Goal: Go to known website: Access a specific website the user already knows

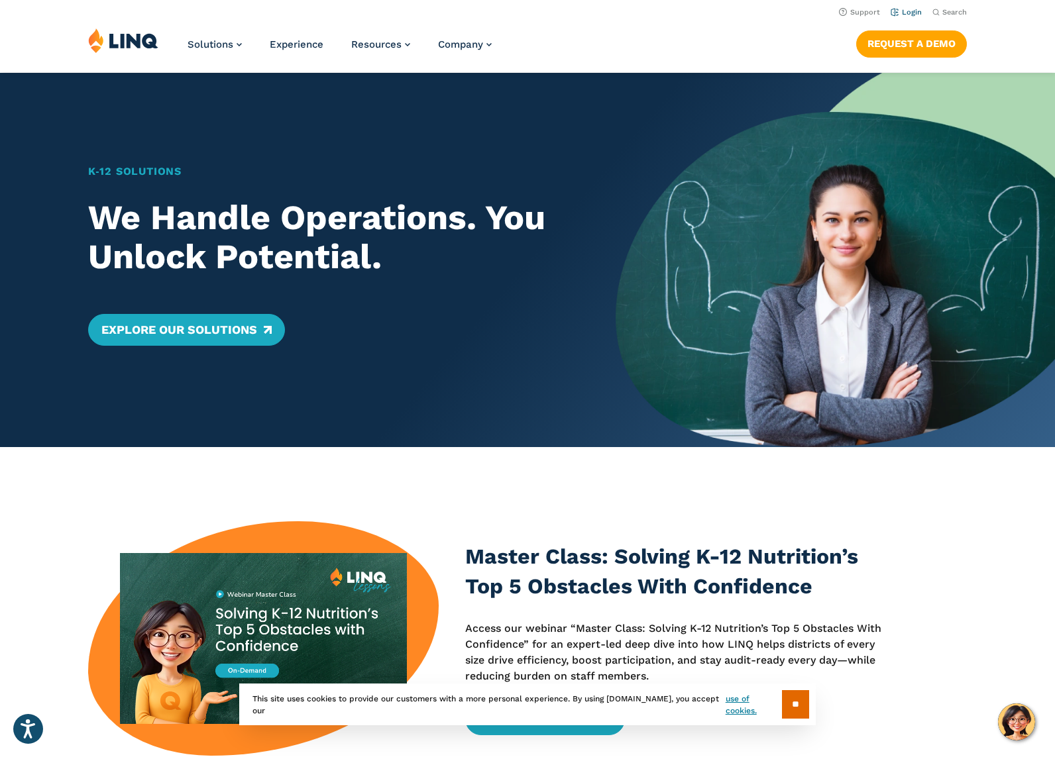
click at [911, 11] on link "Login" at bounding box center [905, 12] width 31 height 9
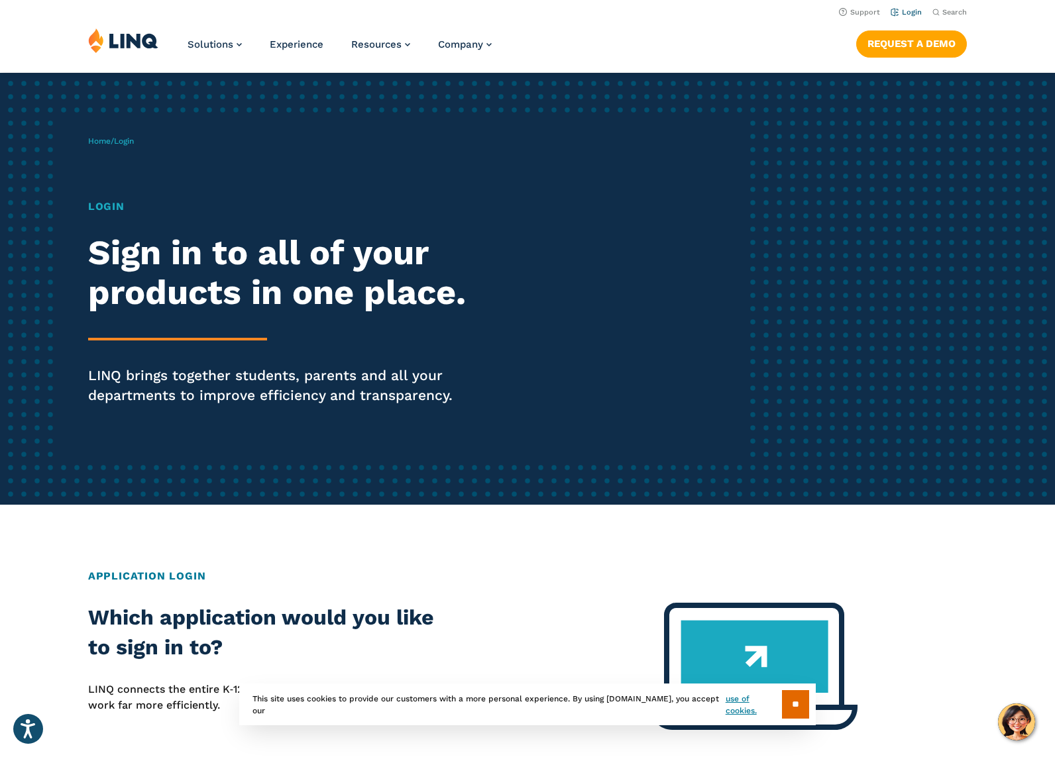
click at [911, 11] on link "Login" at bounding box center [905, 12] width 31 height 9
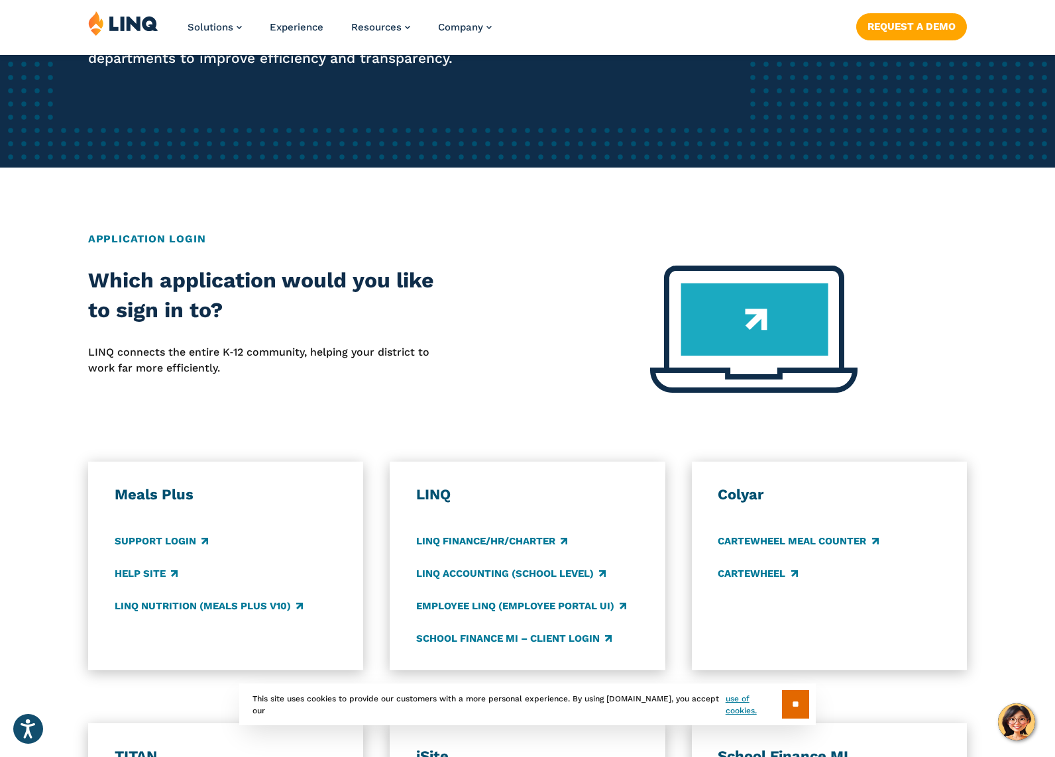
scroll to position [351, 0]
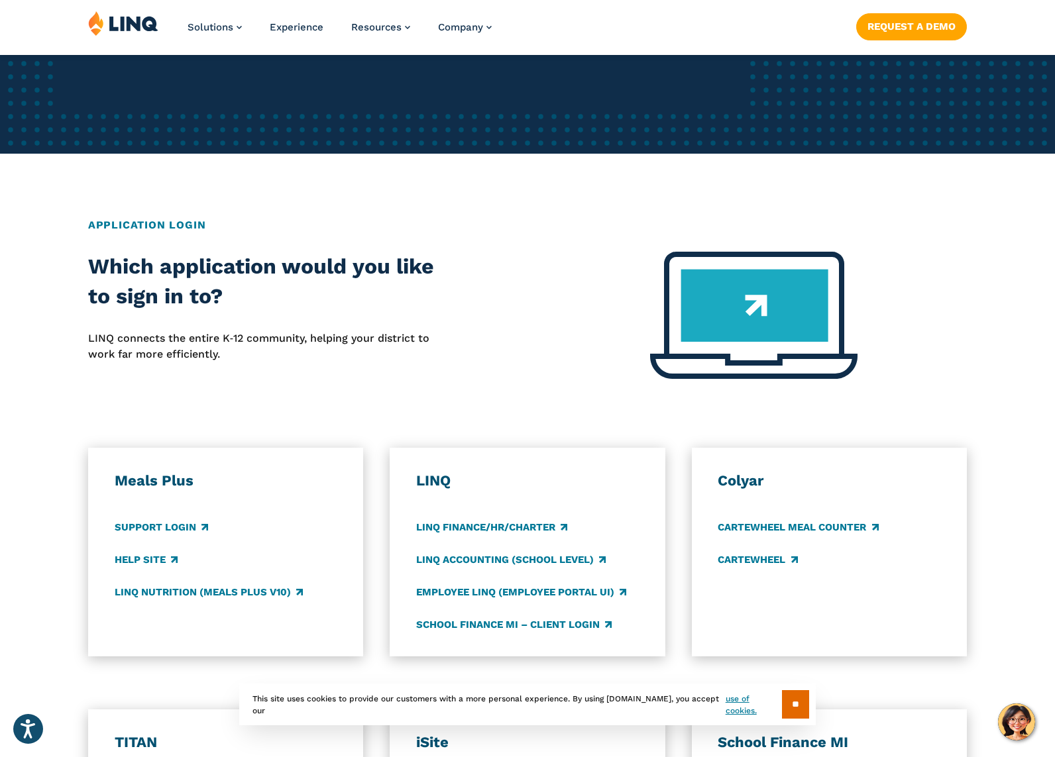
click at [782, 706] on input "**" at bounding box center [795, 704] width 27 height 28
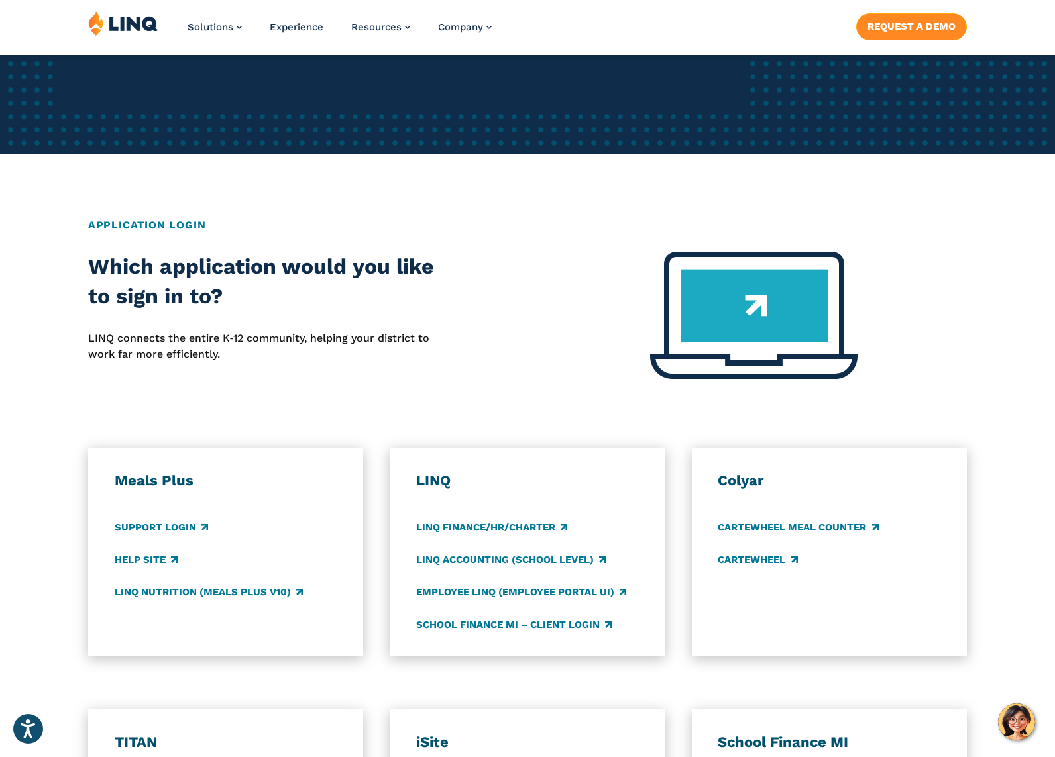
scroll to position [0, 0]
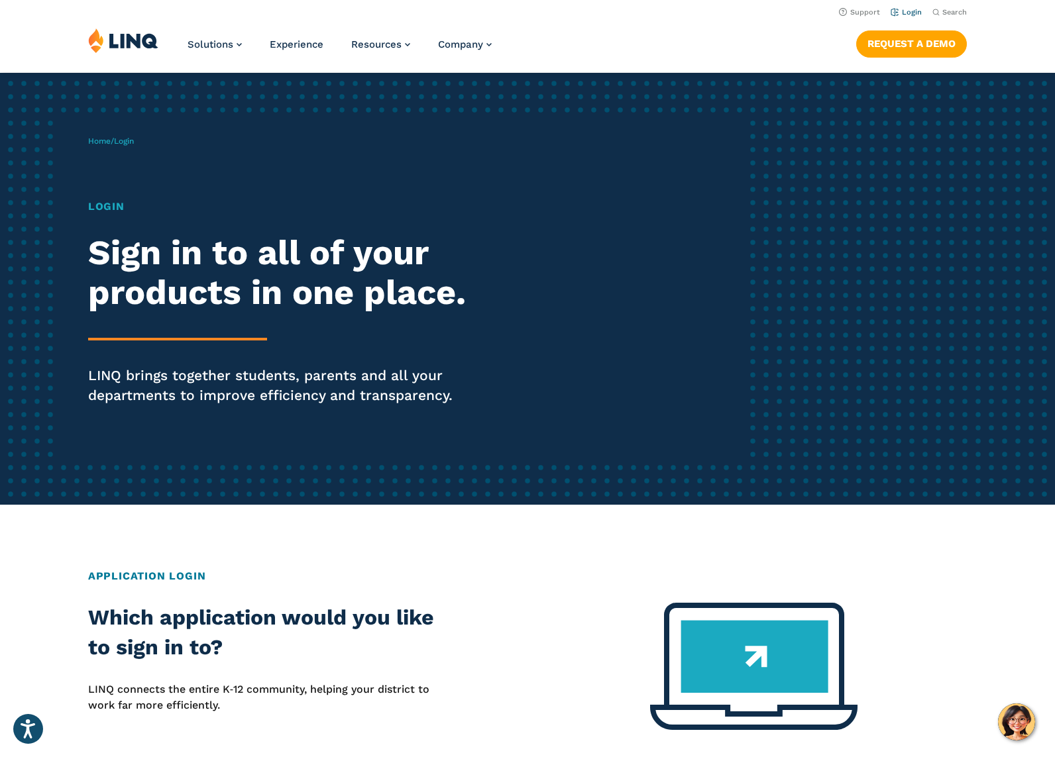
click at [918, 11] on link "Login" at bounding box center [905, 12] width 31 height 9
click at [916, 11] on link "Login" at bounding box center [905, 12] width 31 height 9
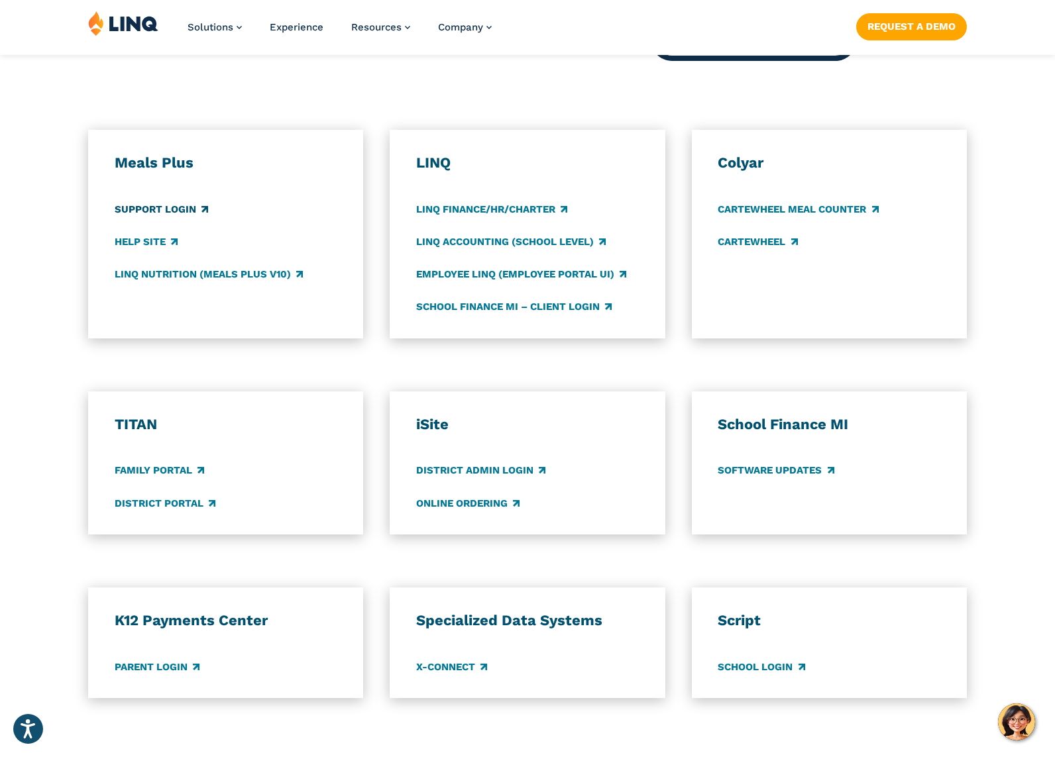
scroll to position [688, 0]
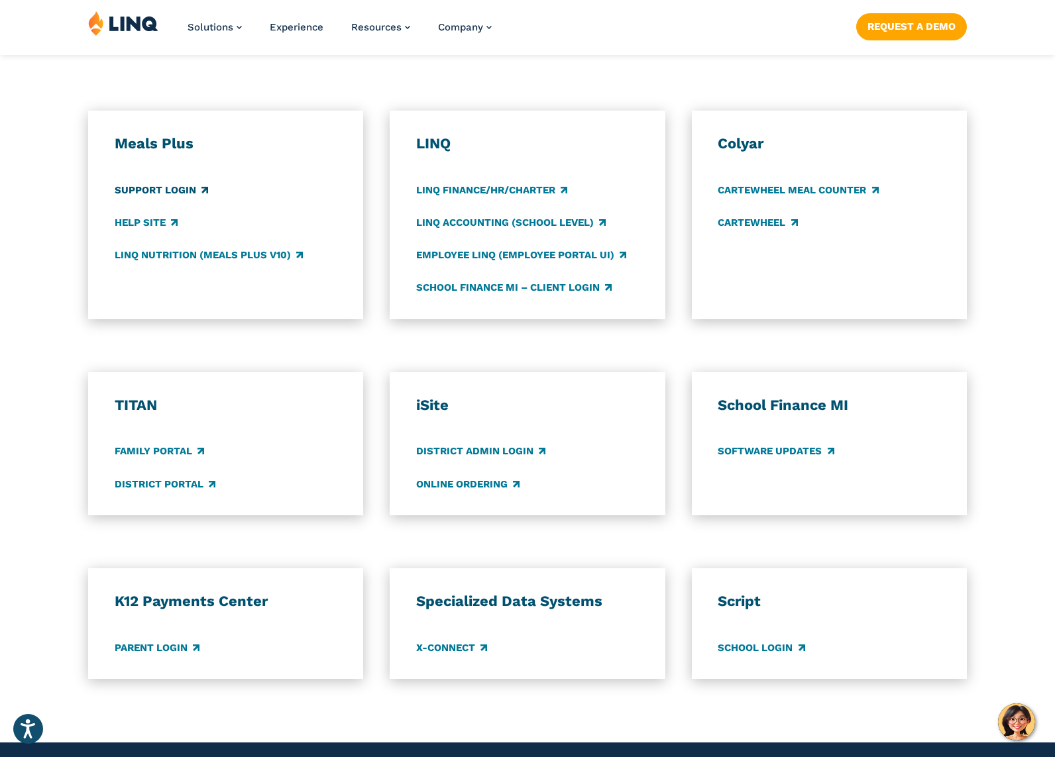
click at [162, 188] on link "Support Login" at bounding box center [161, 190] width 93 height 15
click at [201, 254] on link "LINQ Nutrition (Meals Plus v10)" at bounding box center [209, 255] width 188 height 15
